Goal: Feedback & Contribution: Leave review/rating

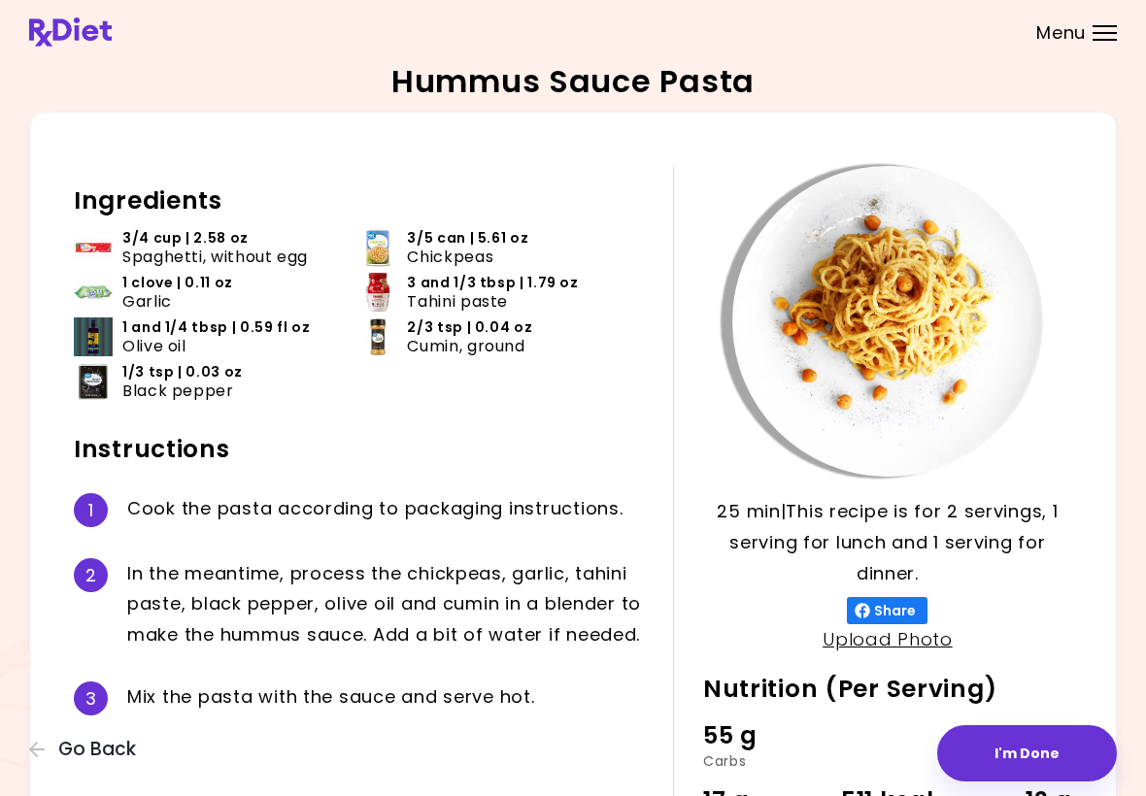
click at [1140, 478] on div "Hummus Sauce Pasta 25 min 25 min | This recipe is for 2 servings, 1 serving for…" at bounding box center [573, 505] width 1146 height 1010
click at [1139, 478] on div "Hummus Sauce Pasta 25 min 25 min | This recipe is for 2 servings, 1 serving for…" at bounding box center [573, 505] width 1146 height 1010
click at [1044, 746] on button "I'm Done" at bounding box center [1027, 753] width 180 height 56
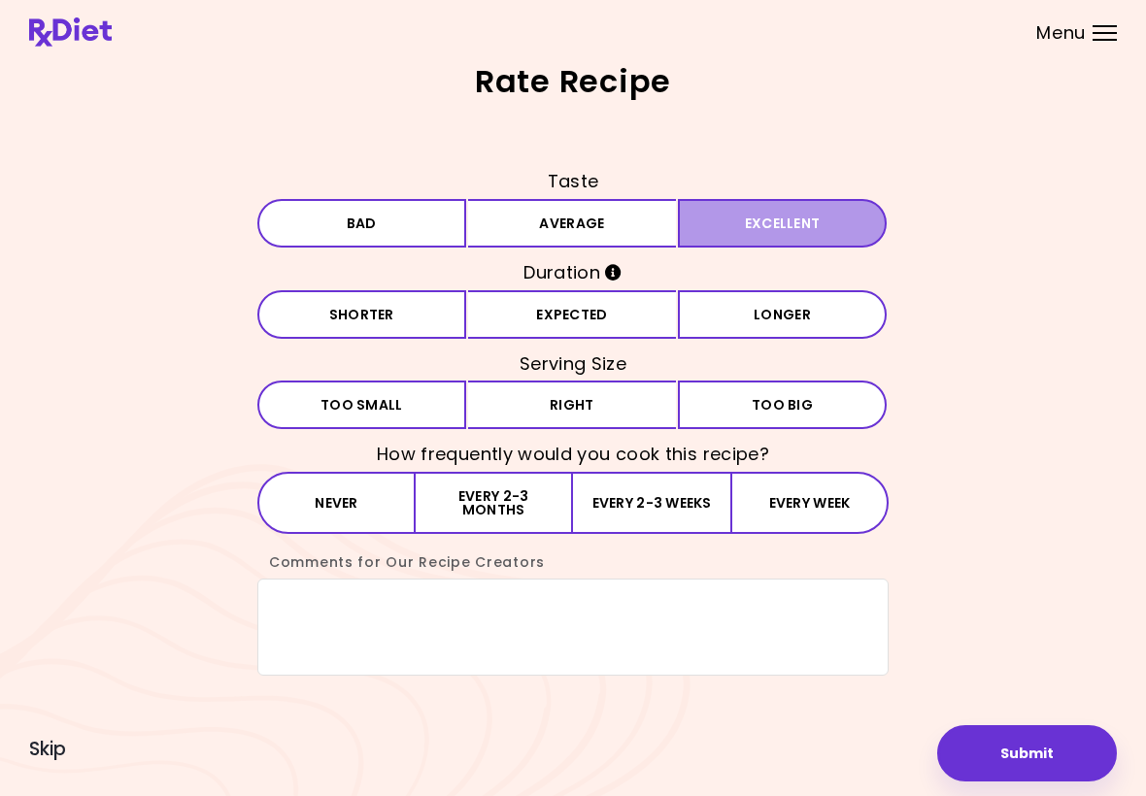
click at [787, 223] on button "Excellent" at bounding box center [782, 223] width 209 height 49
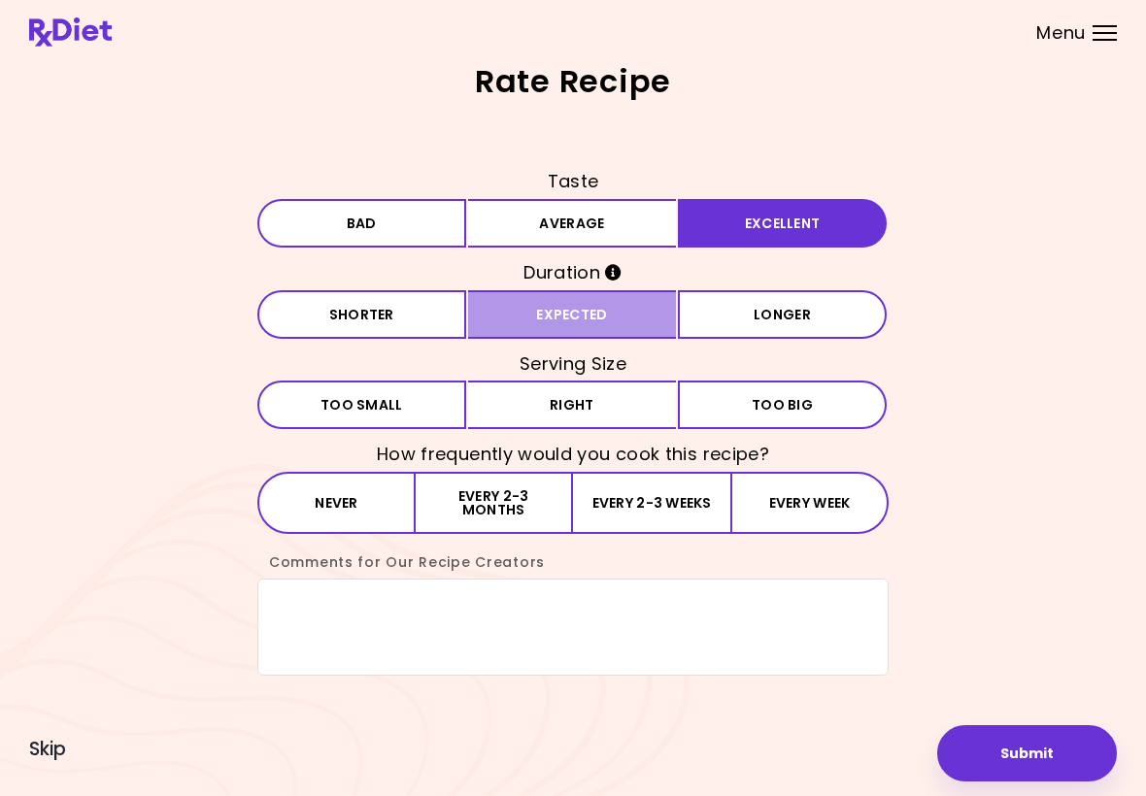
click at [646, 316] on button "Expected" at bounding box center [572, 314] width 209 height 49
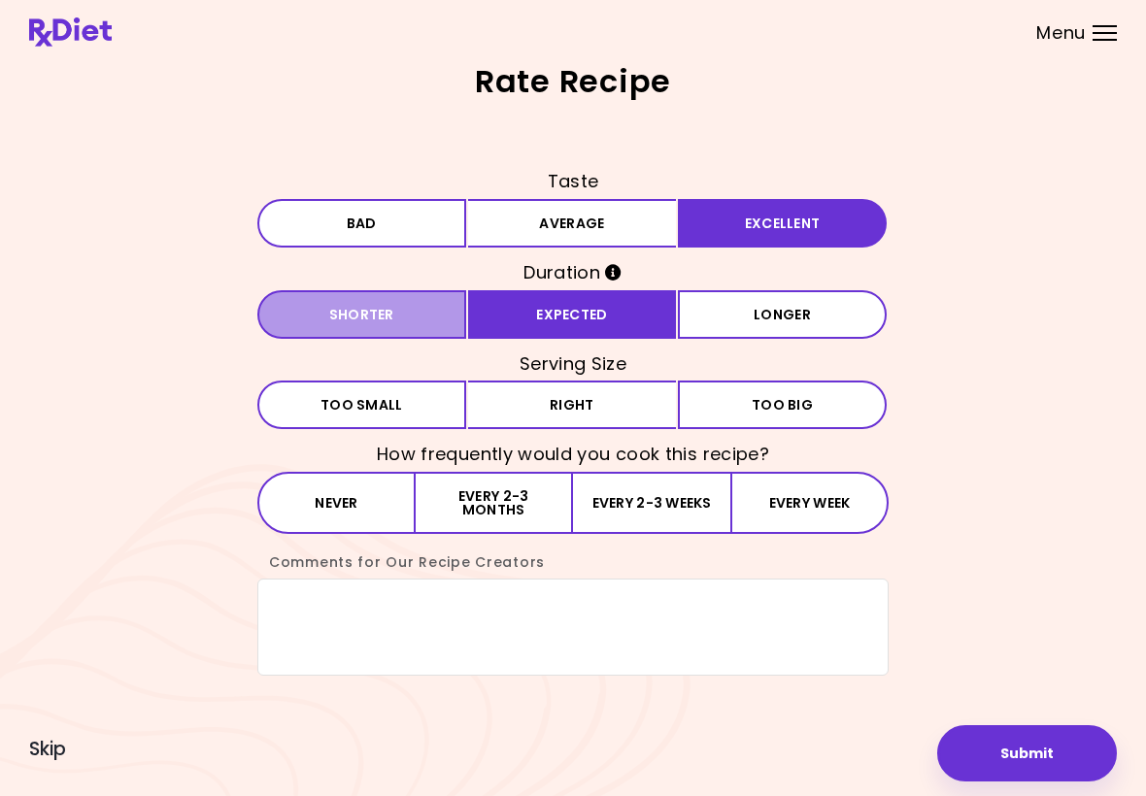
click at [401, 326] on button "Shorter" at bounding box center [361, 314] width 209 height 49
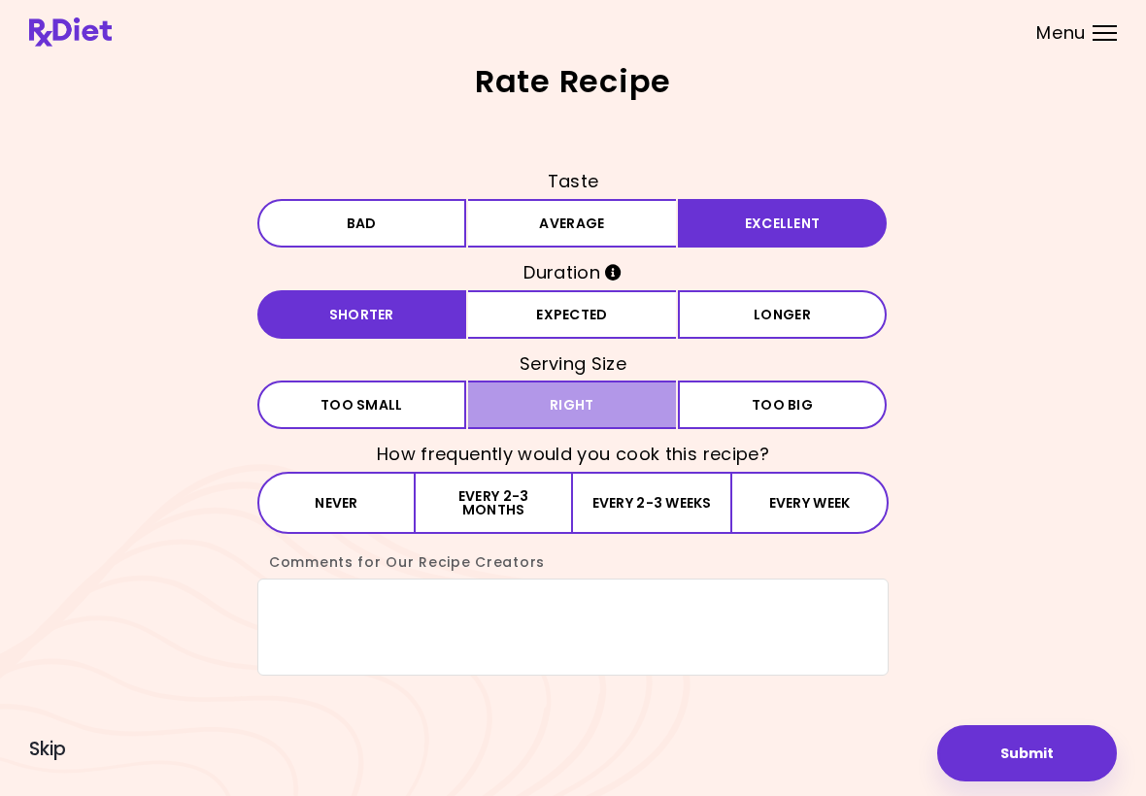
click at [620, 405] on button "Right" at bounding box center [572, 405] width 209 height 49
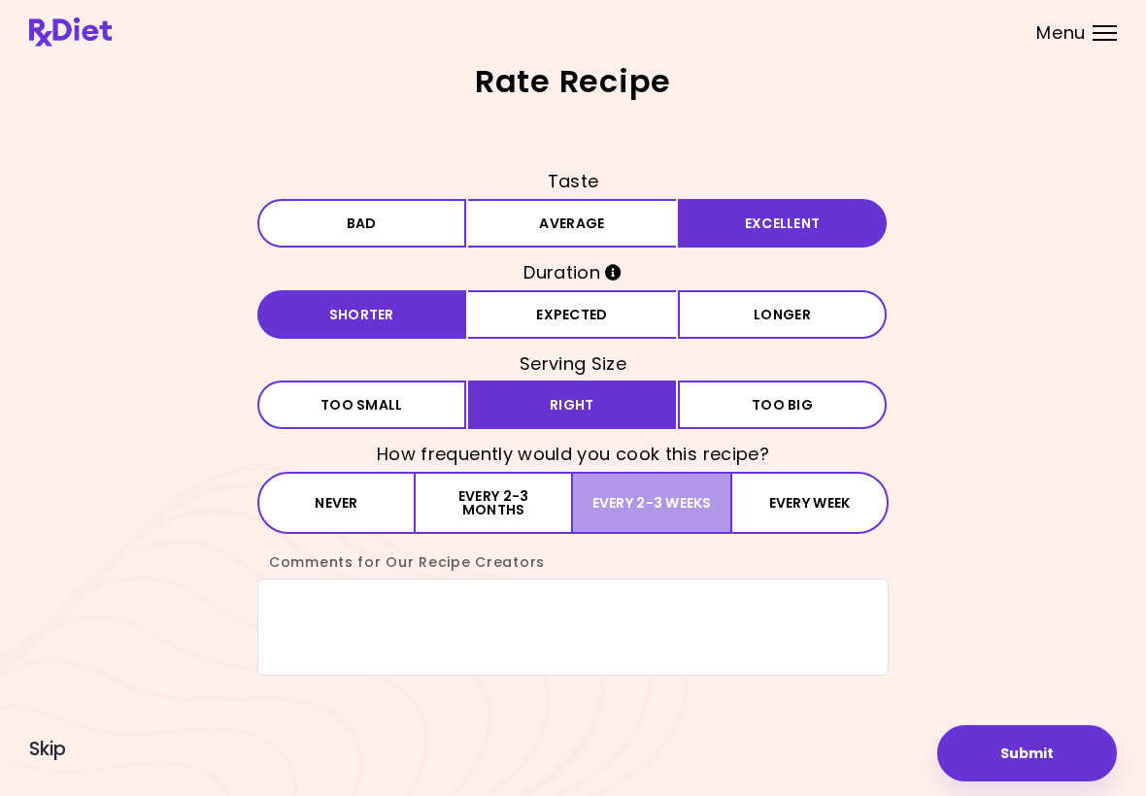
click at [659, 506] on button "Every 2-3 weeks" at bounding box center [651, 503] width 157 height 62
click at [314, 606] on textarea "Comments for Our Recipe Creators" at bounding box center [572, 627] width 631 height 97
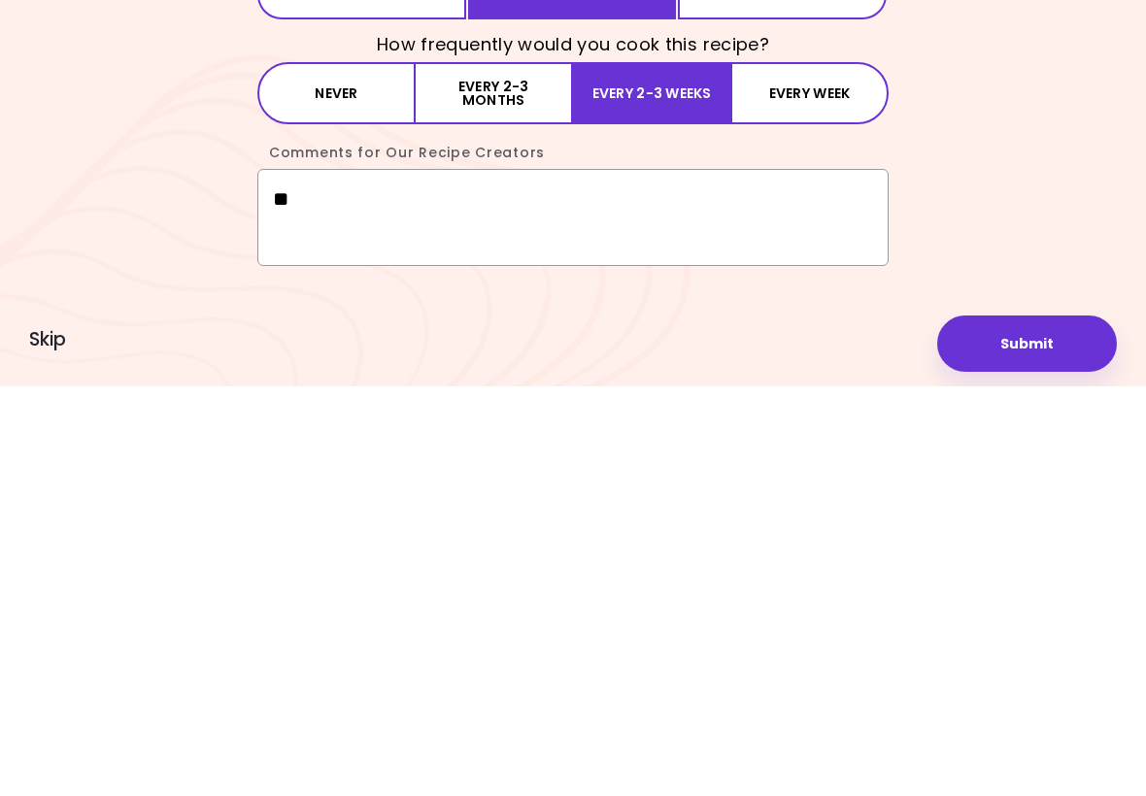
type textarea "*"
type textarea "**********"
click at [1034, 725] on button "Submit" at bounding box center [1027, 753] width 180 height 56
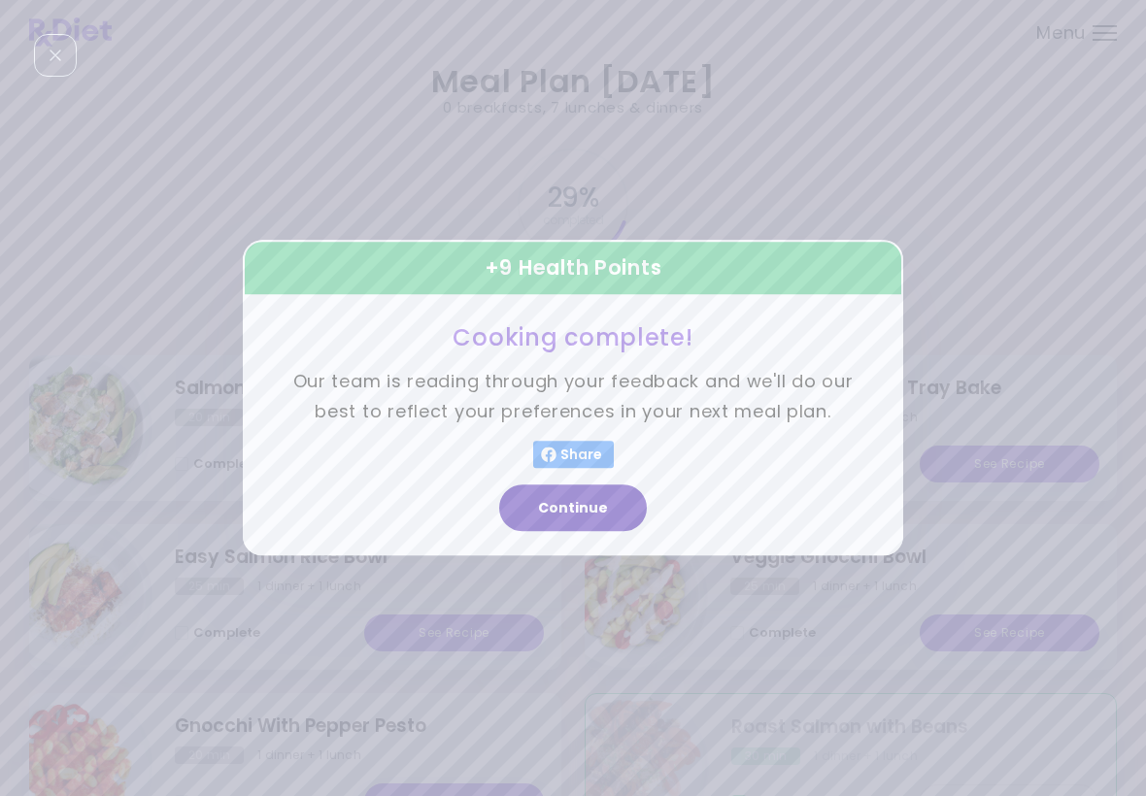
click at [617, 485] on button "Continue" at bounding box center [573, 508] width 148 height 47
